Goal: Task Accomplishment & Management: Manage account settings

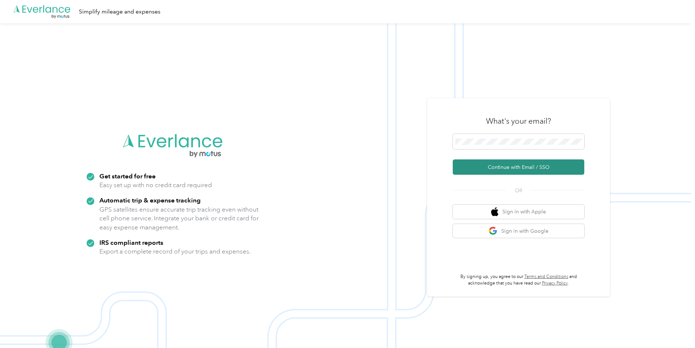
click at [492, 166] on button "Continue with Email / SSO" at bounding box center [518, 167] width 131 height 15
